Goal: Find specific page/section: Find specific page/section

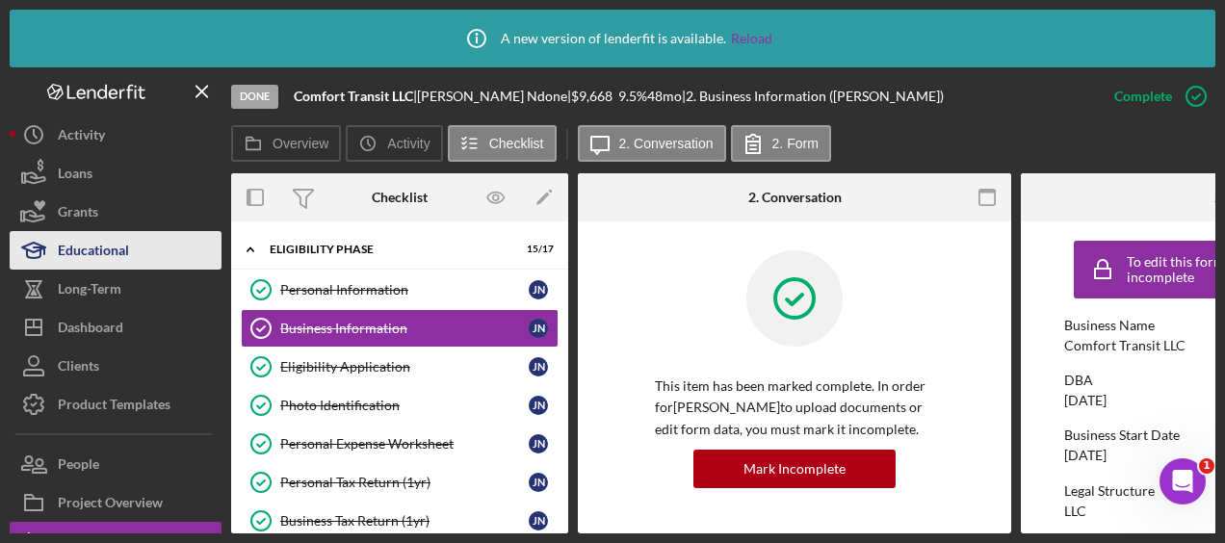
scroll to position [96, 0]
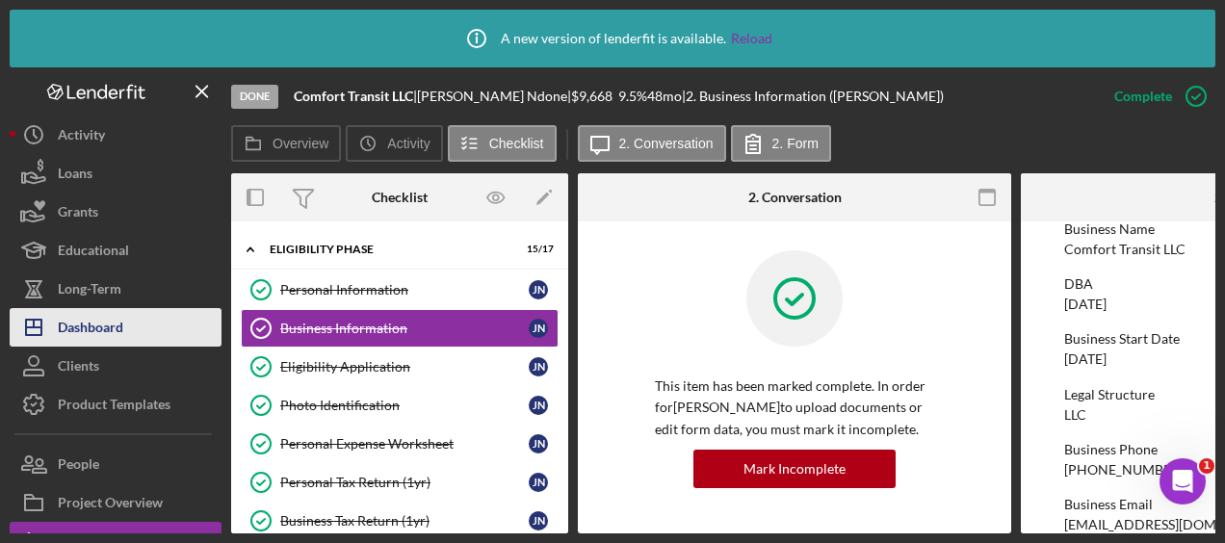
click at [120, 334] on div "Dashboard" at bounding box center [90, 329] width 65 height 43
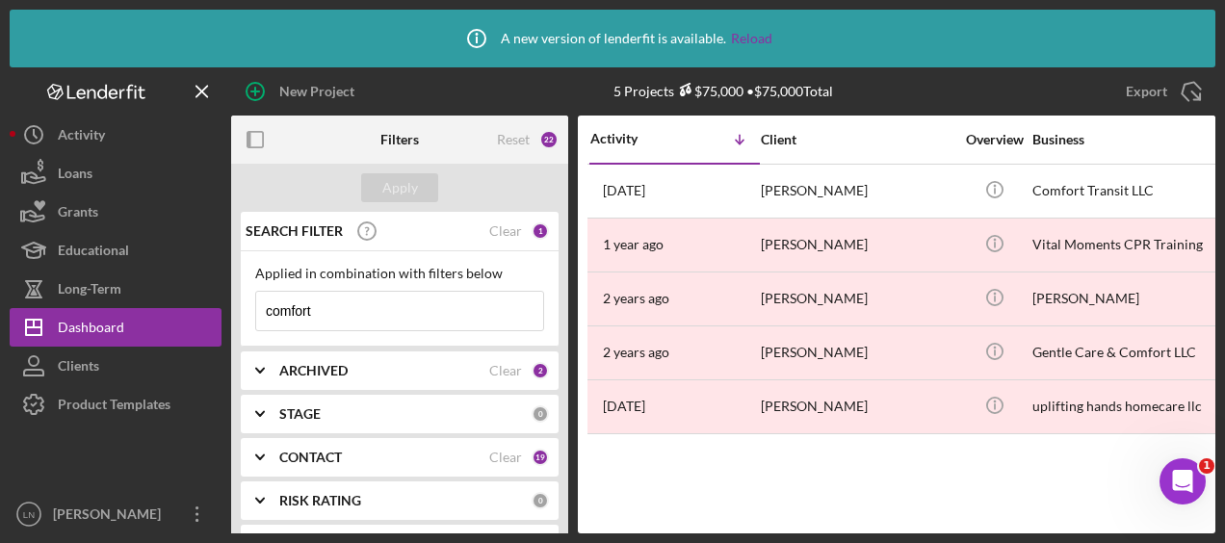
click at [372, 307] on input "comfort" at bounding box center [399, 311] width 287 height 39
drag, startPoint x: 372, startPoint y: 307, endPoint x: 251, endPoint y: 304, distance: 120.4
click at [251, 304] on div "Applied in combination with filters below comfort Icon/Menu Close" at bounding box center [400, 298] width 318 height 95
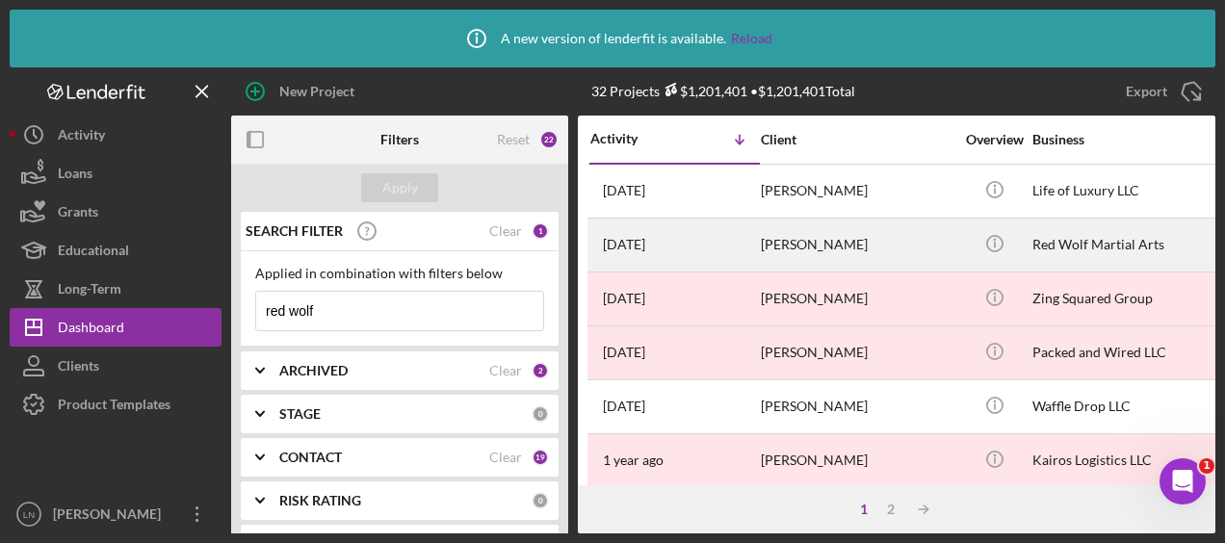
type input "red wolf"
click at [828, 250] on div "[PERSON_NAME]" at bounding box center [857, 245] width 193 height 51
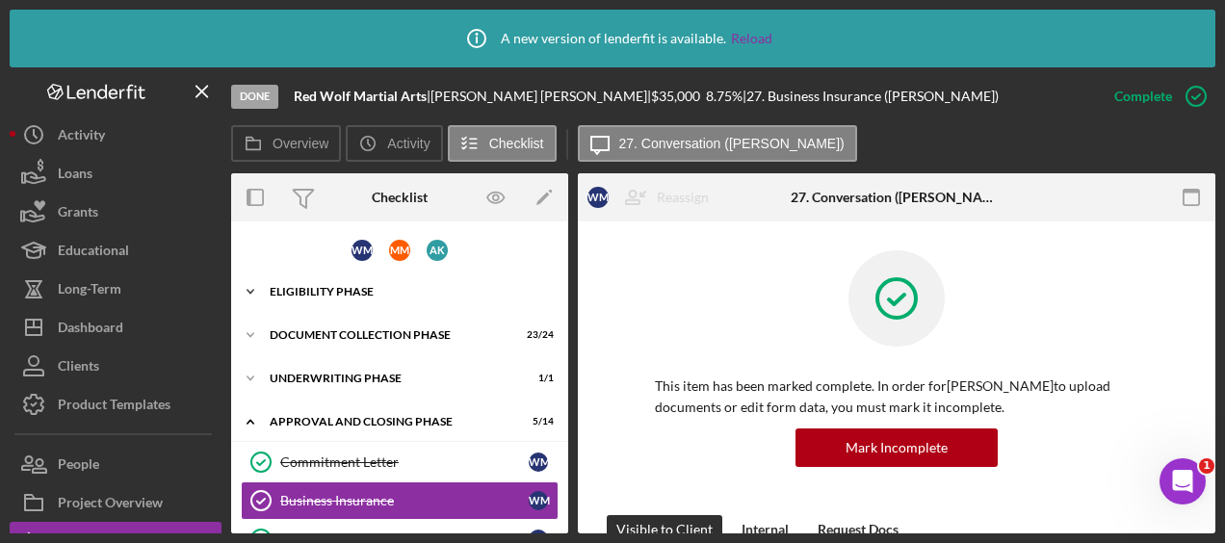
click at [385, 295] on div "Eligibility Phase" at bounding box center [407, 292] width 274 height 12
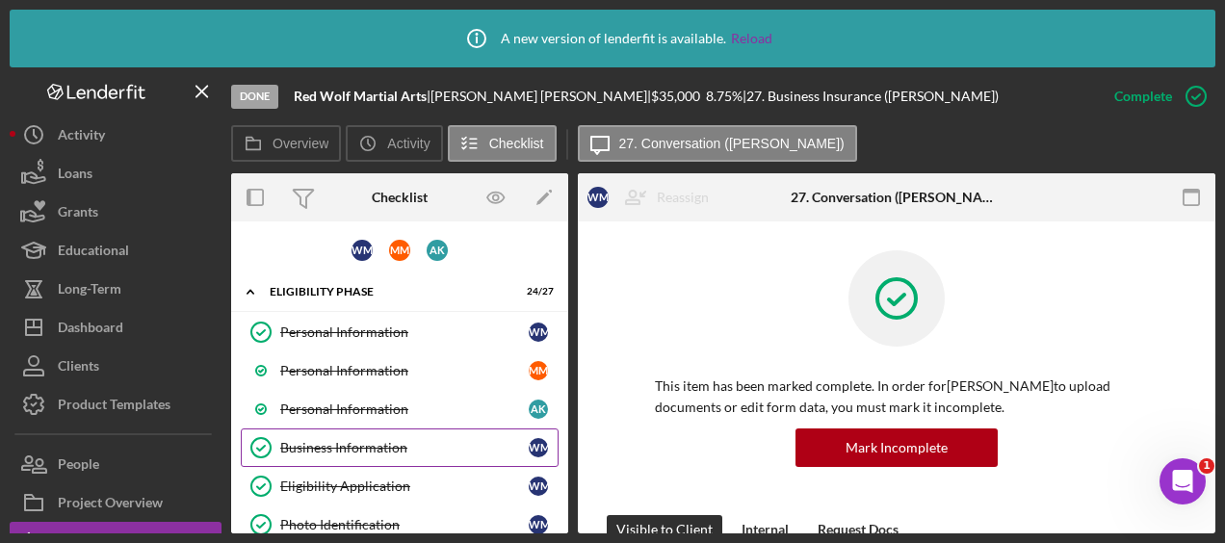
click at [357, 440] on div "Business Information" at bounding box center [404, 447] width 248 height 15
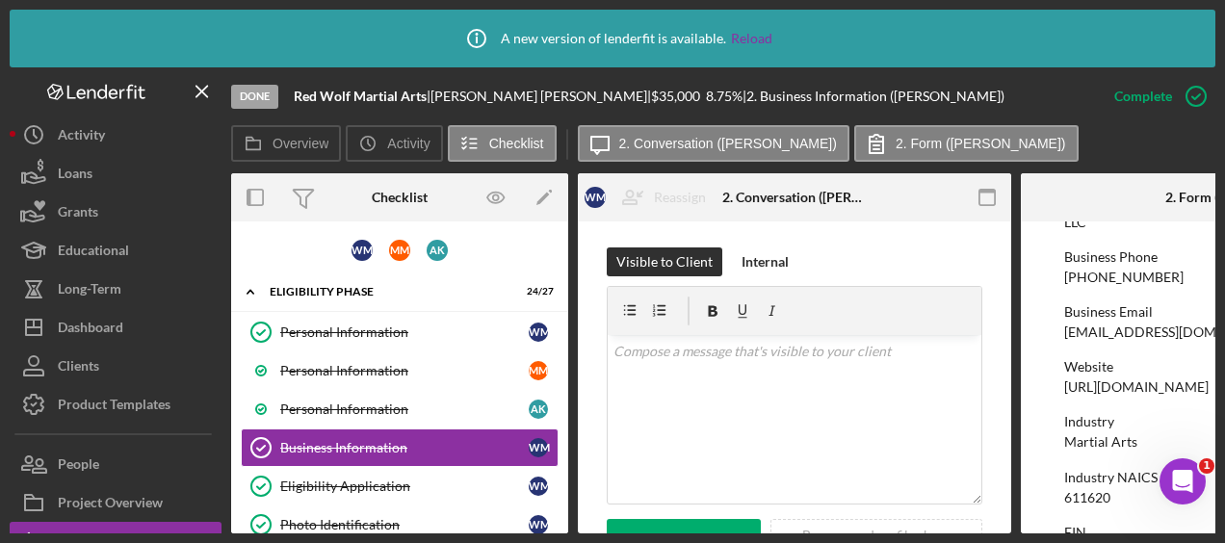
scroll to position [385, 0]
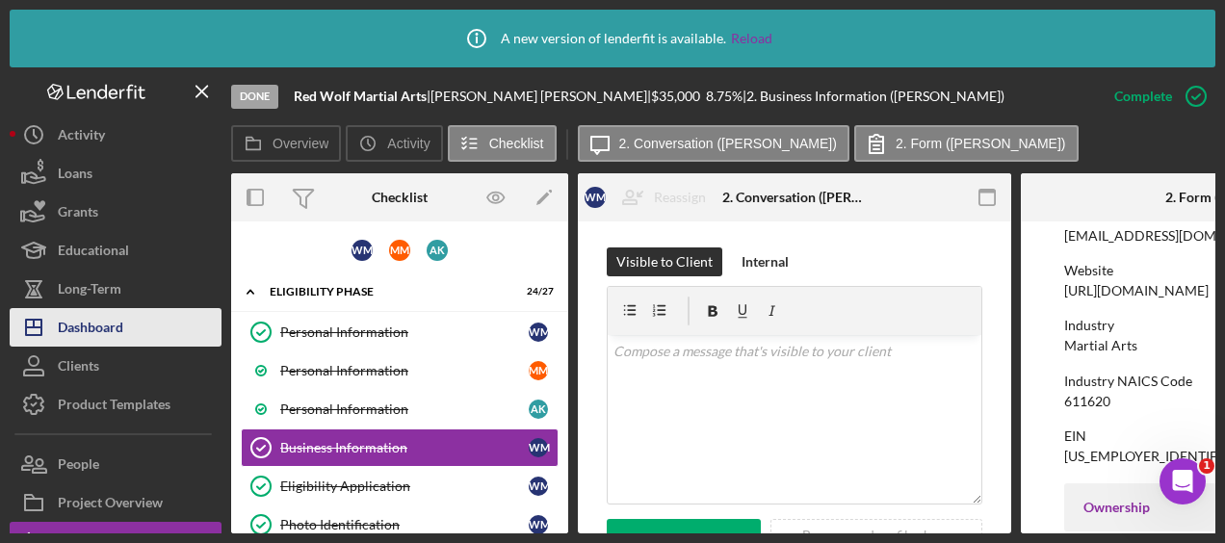
click at [121, 333] on div "Dashboard" at bounding box center [90, 329] width 65 height 43
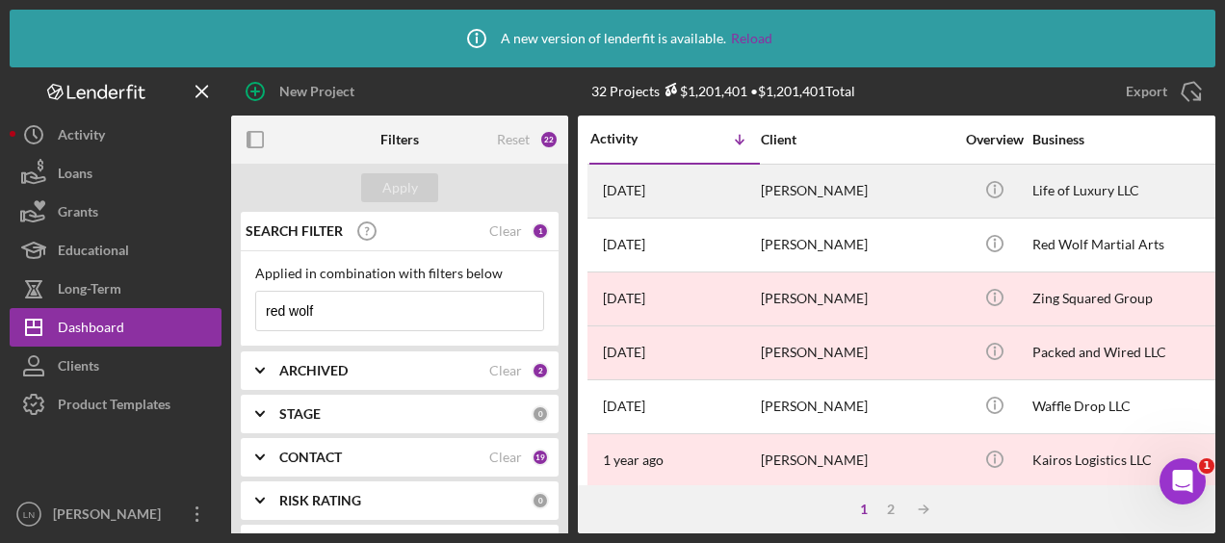
click at [1078, 194] on div "Life of Luxury LLC" at bounding box center [1128, 191] width 193 height 51
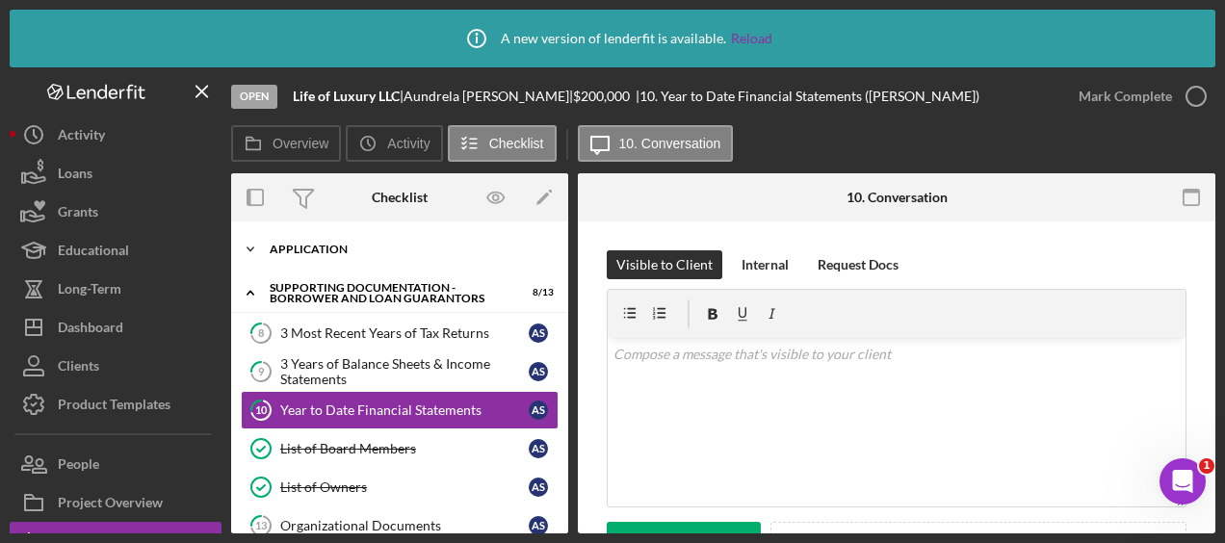
click at [349, 248] on div "Application" at bounding box center [407, 250] width 274 height 12
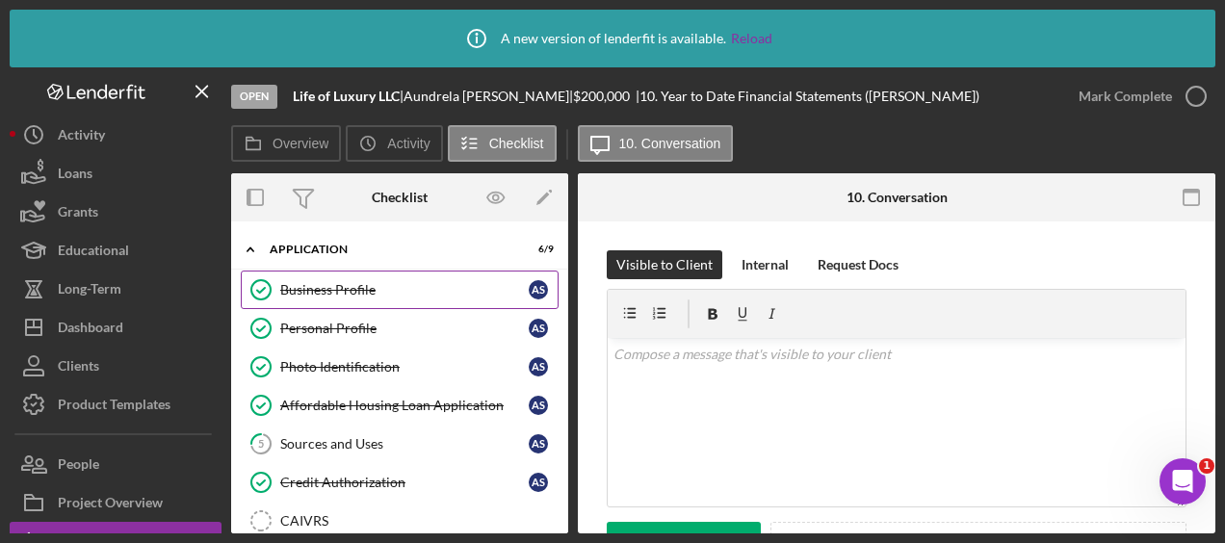
click at [352, 285] on div "Business Profile" at bounding box center [404, 289] width 248 height 15
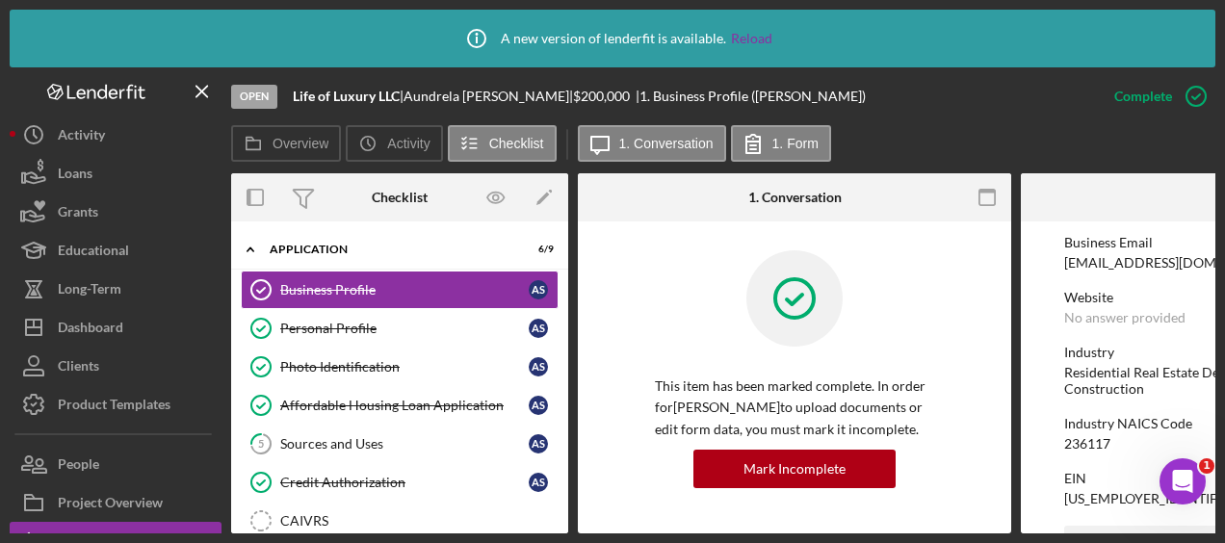
scroll to position [385, 0]
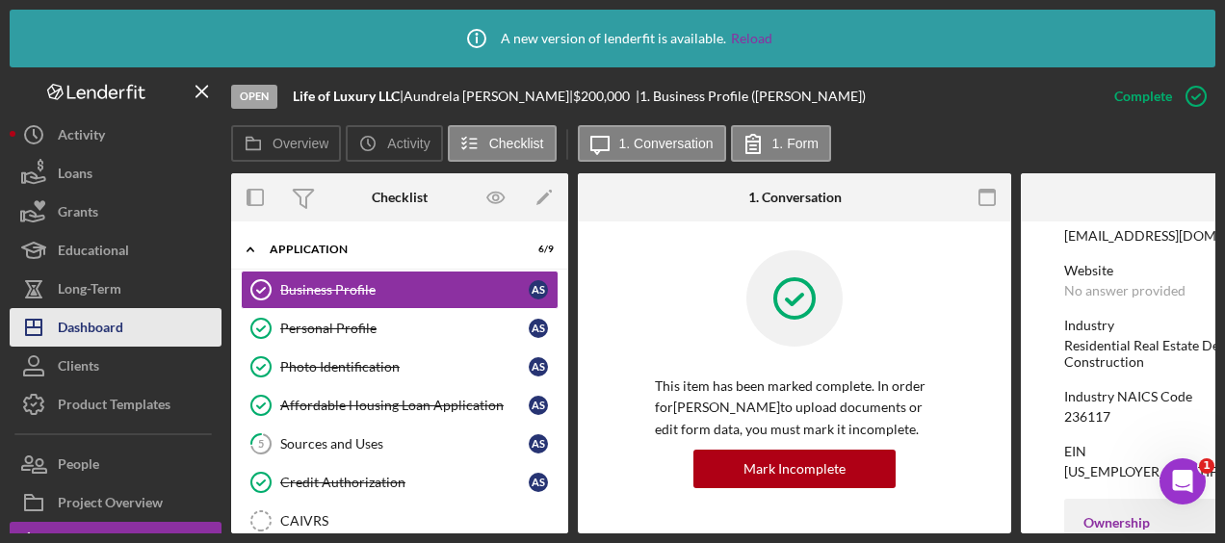
click at [111, 340] on div "Dashboard" at bounding box center [90, 329] width 65 height 43
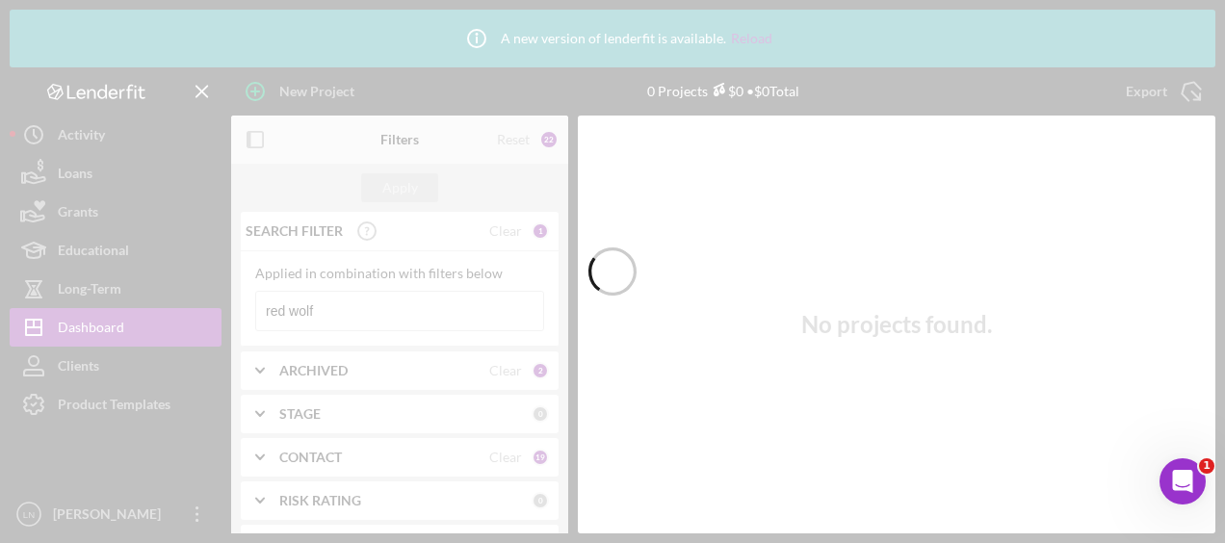
click at [349, 311] on div at bounding box center [612, 271] width 1225 height 543
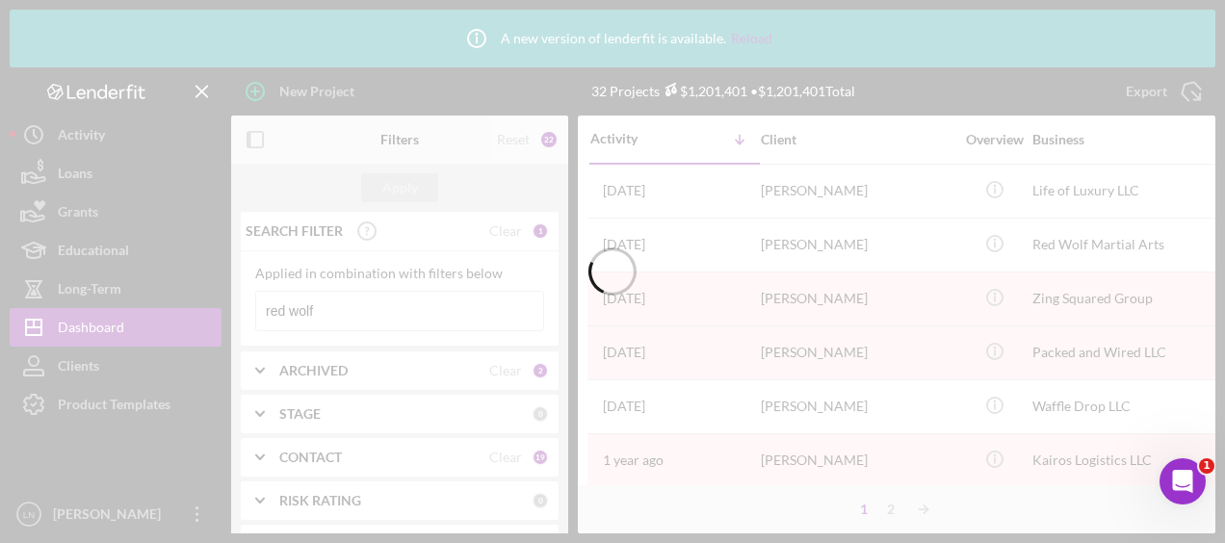
click at [343, 306] on div at bounding box center [612, 271] width 1225 height 543
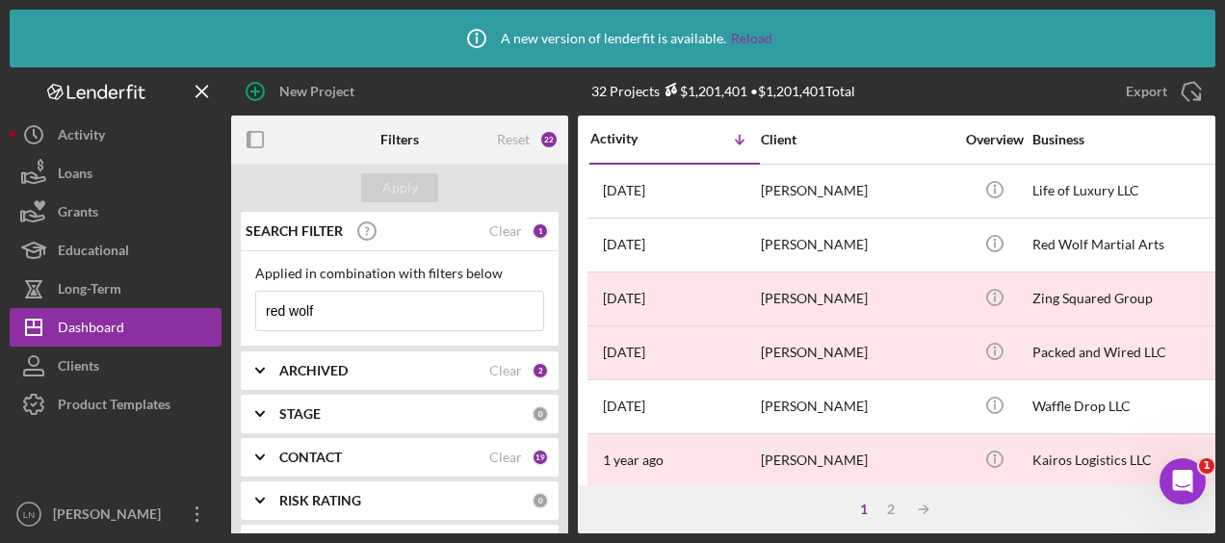
drag, startPoint x: 336, startPoint y: 307, endPoint x: 244, endPoint y: 312, distance: 92.6
click at [243, 312] on div "Applied in combination with filters below red wolf Icon/Menu Close" at bounding box center [400, 298] width 318 height 95
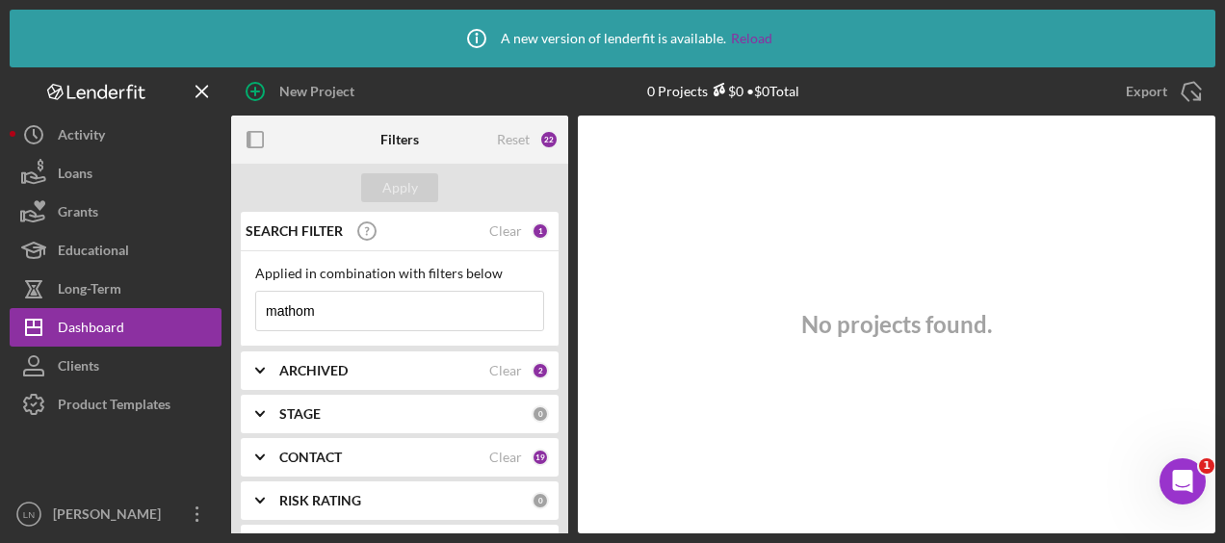
drag, startPoint x: 342, startPoint y: 314, endPoint x: 234, endPoint y: 304, distance: 108.3
click at [234, 304] on div "SEARCH FILTER Clear 1 Applied in combination with filters below mathom Icon/Men…" at bounding box center [399, 406] width 337 height 389
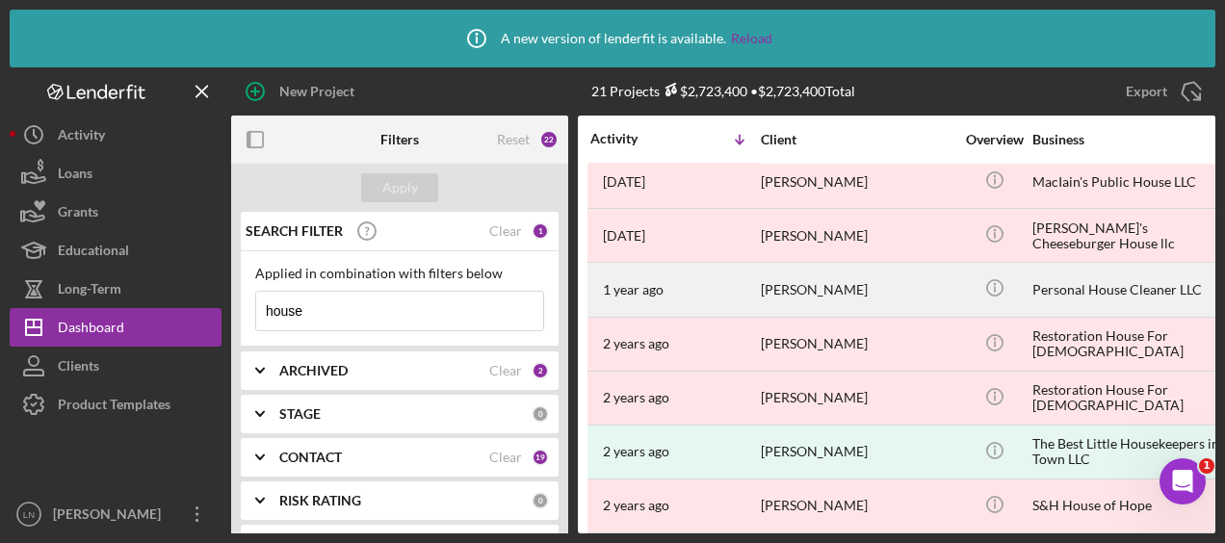
scroll to position [481, 0]
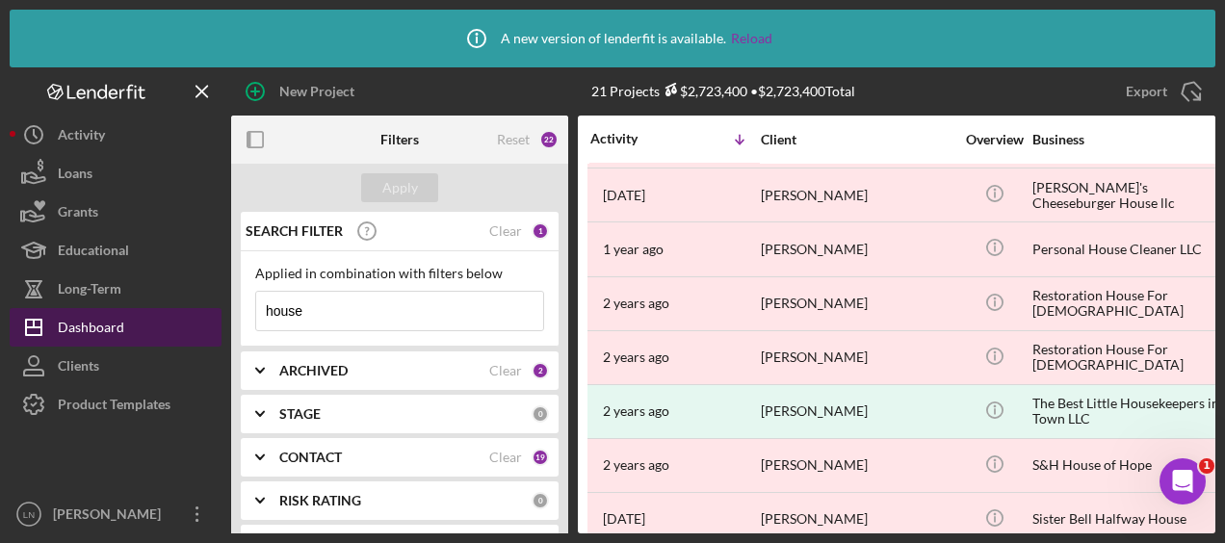
drag, startPoint x: 422, startPoint y: 318, endPoint x: 169, endPoint y: 312, distance: 253.3
click at [169, 312] on div "New Project 21 Projects $2,723,400 • $2,723,400 Total red wolf Export Icon/Expo…" at bounding box center [613, 300] width 1206 height 466
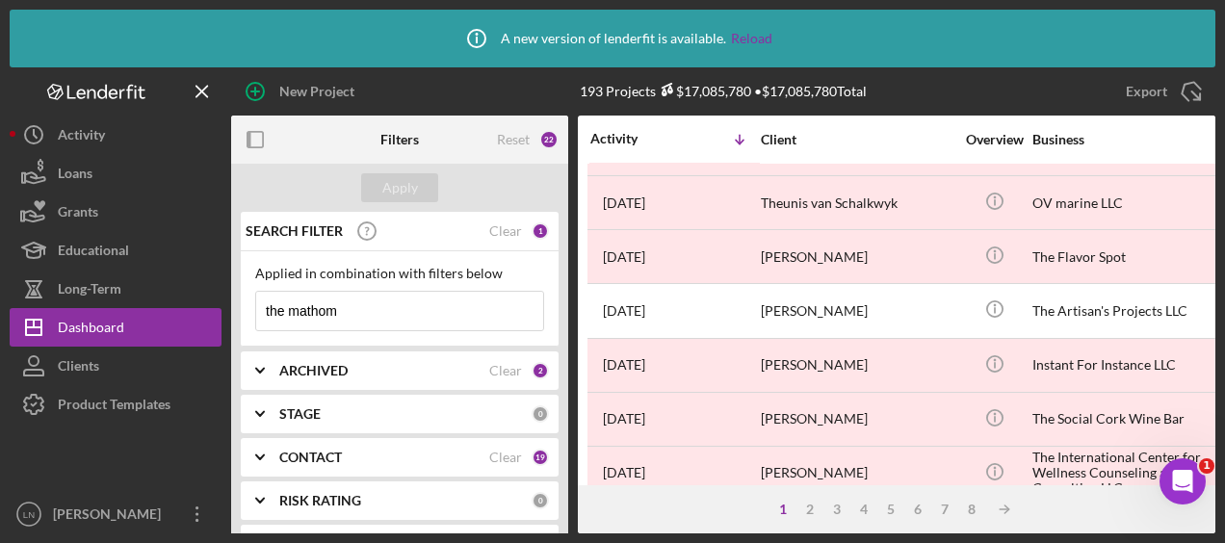
scroll to position [1037, 0]
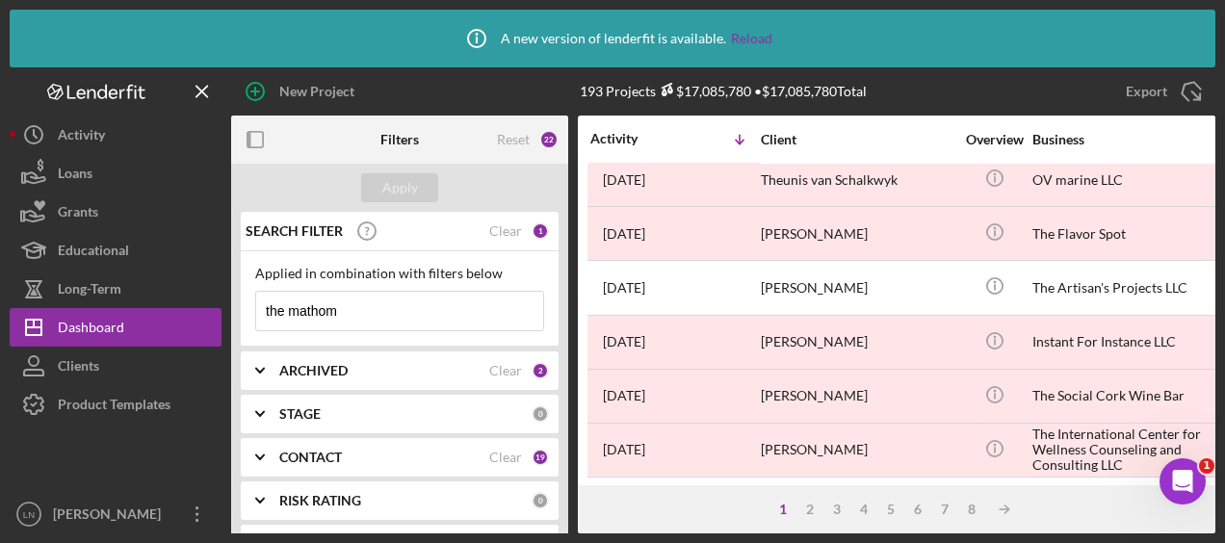
type input "the mathom"
